Goal: Navigation & Orientation: Find specific page/section

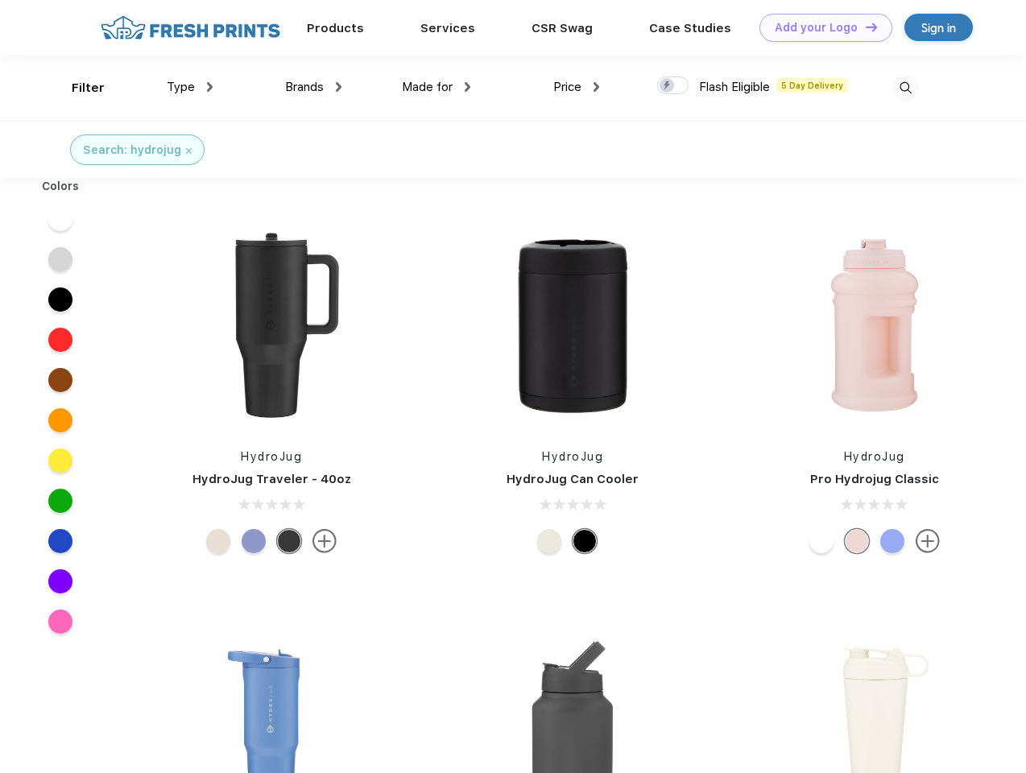
click at [820, 27] on link "Add your Logo Design Tool" at bounding box center [826, 28] width 133 height 28
click at [0, 0] on div "Design Tool" at bounding box center [0, 0] width 0 height 0
click at [864, 27] on link "Add your Logo Design Tool" at bounding box center [826, 28] width 133 height 28
click at [77, 88] on div "Filter" at bounding box center [88, 88] width 33 height 19
click at [190, 87] on span "Type" at bounding box center [181, 87] width 28 height 15
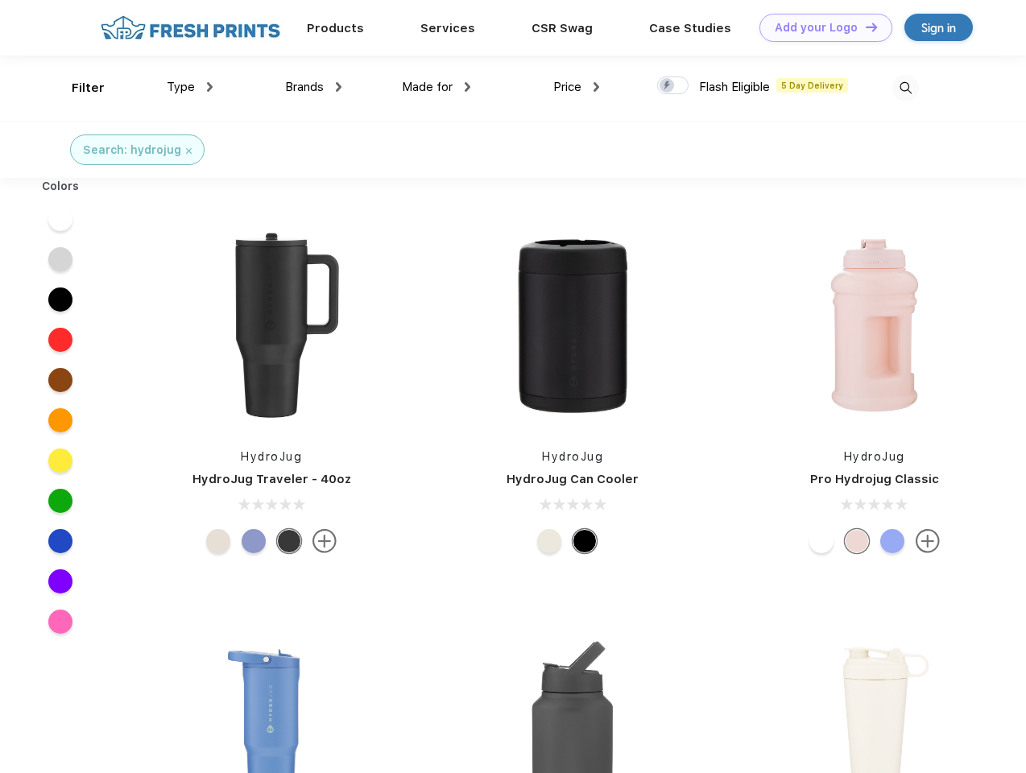
click at [313, 87] on span "Brands" at bounding box center [304, 87] width 39 height 15
click at [437, 87] on span "Made for" at bounding box center [427, 87] width 51 height 15
click at [577, 87] on span "Price" at bounding box center [567, 87] width 28 height 15
click at [674, 86] on div at bounding box center [672, 86] width 31 height 18
click at [668, 86] on input "checkbox" at bounding box center [662, 81] width 10 height 10
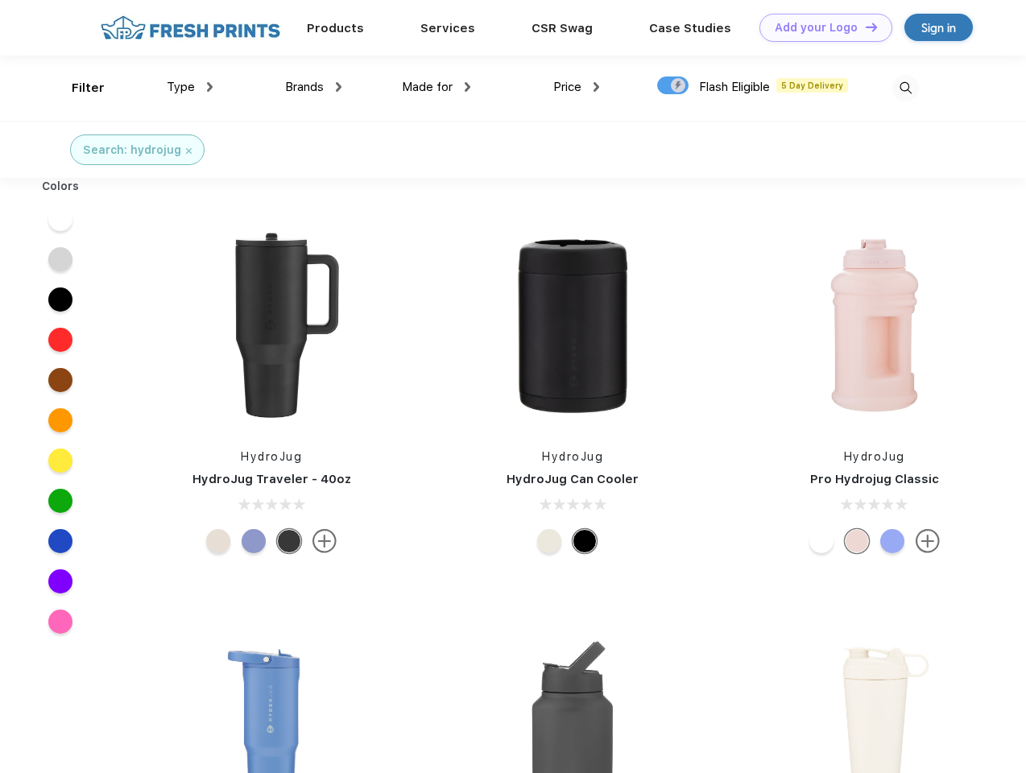
click at [906, 88] on img at bounding box center [906, 88] width 27 height 27
